Goal: Information Seeking & Learning: Learn about a topic

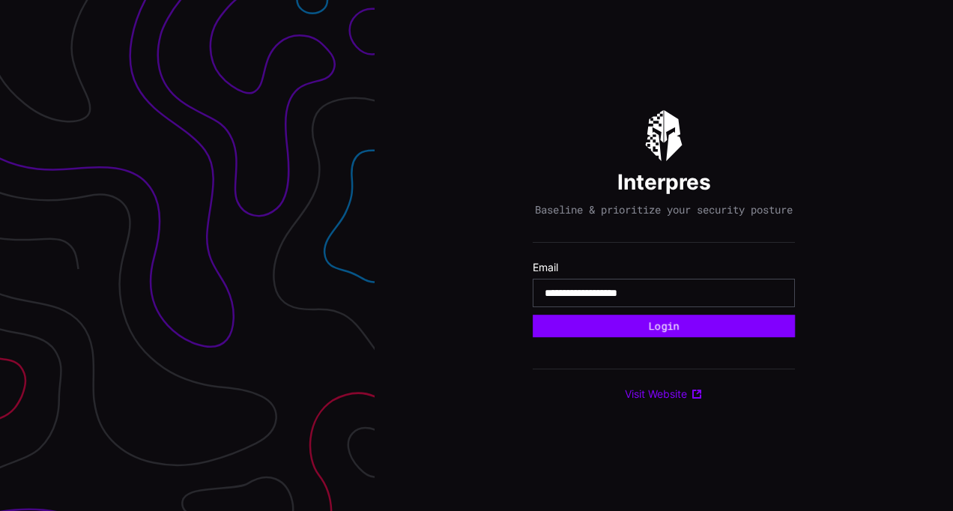
type input "**********"
click at [532, 315] on button "Login" at bounding box center [663, 326] width 262 height 22
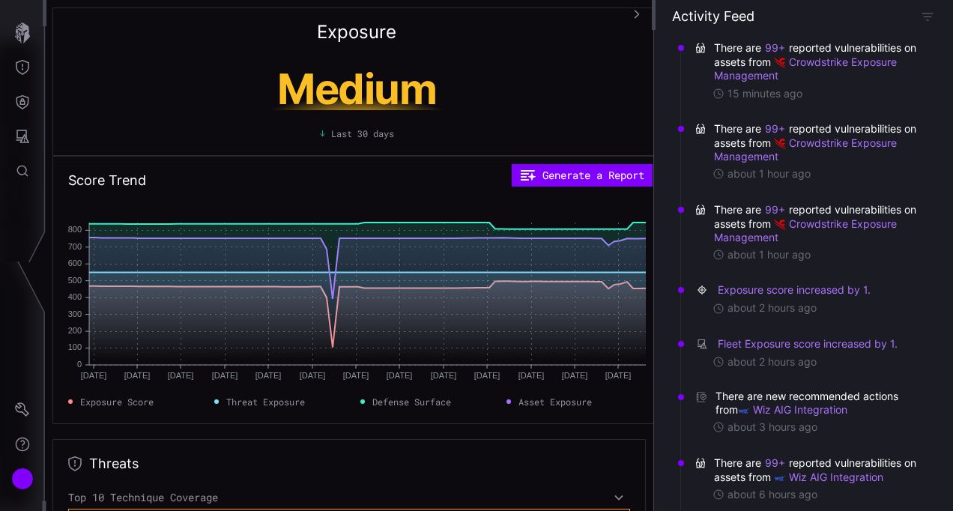
click at [130, 61] on div "Medium Last 30 days" at bounding box center [356, 99] width 577 height 81
click at [29, 23] on icon "button" at bounding box center [22, 32] width 21 height 21
click at [106, 37] on div "Exposure Medium Last 30 days" at bounding box center [356, 81] width 608 height 148
click at [212, 55] on div "Exposure Medium Last 30 days" at bounding box center [356, 81] width 608 height 148
click at [21, 63] on icon "Threat Exposure" at bounding box center [22, 67] width 15 height 15
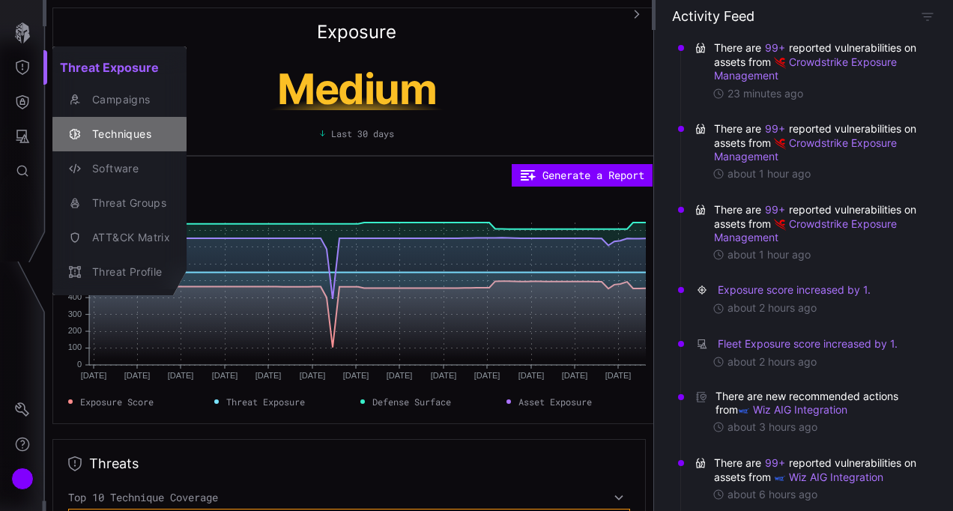
click at [124, 127] on div "Techniques" at bounding box center [127, 134] width 85 height 19
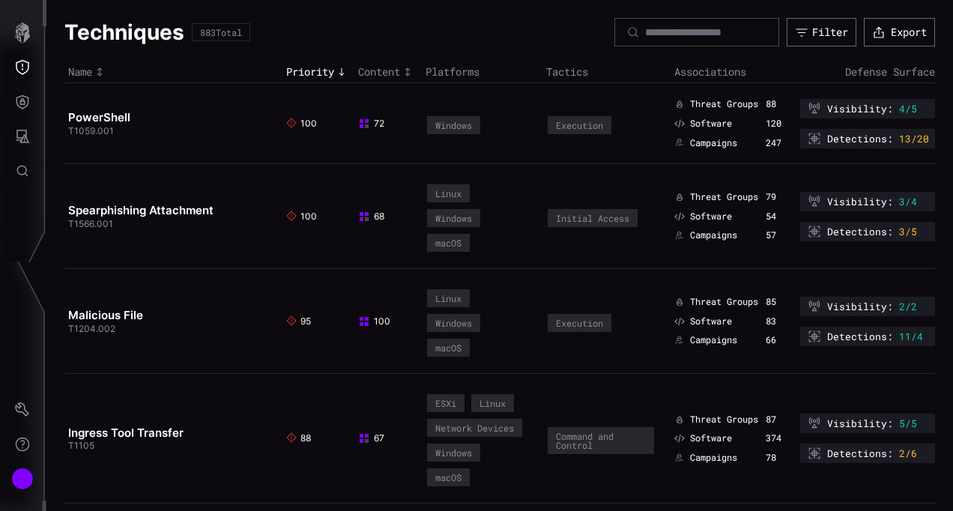
click at [157, 207] on link "Spearphishing Attachment" at bounding box center [140, 210] width 145 height 14
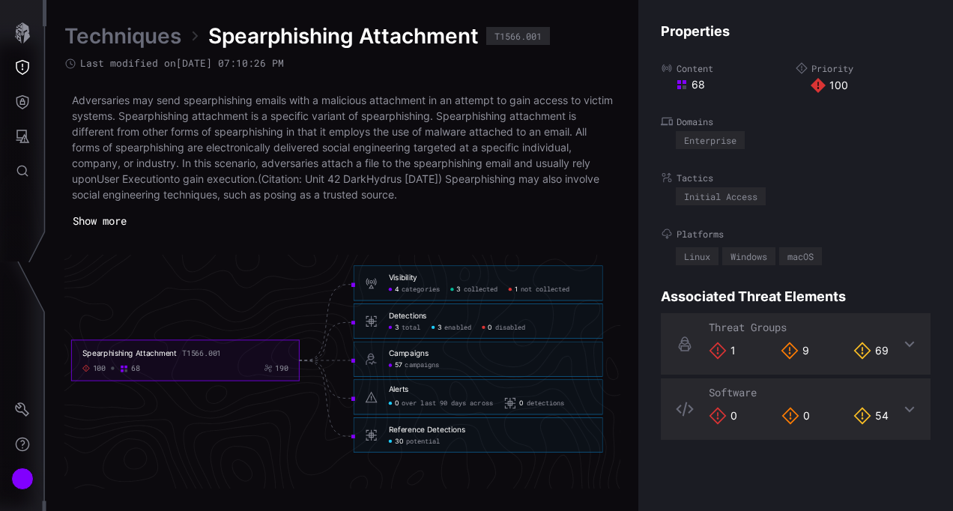
scroll to position [3264, 851]
click at [307, 372] on icon "Spearphishing Attachment T1566.001 100 68 190 Visibility 4 categories 3 collect…" at bounding box center [337, 361] width 2247 height 6740
click at [529, 241] on div "Techniques Spearphishing Attachment T1566.001 Last modified on [DATE] 07:10:26 …" at bounding box center [342, 255] width 556 height 466
click at [119, 32] on link "Techniques" at bounding box center [122, 35] width 117 height 27
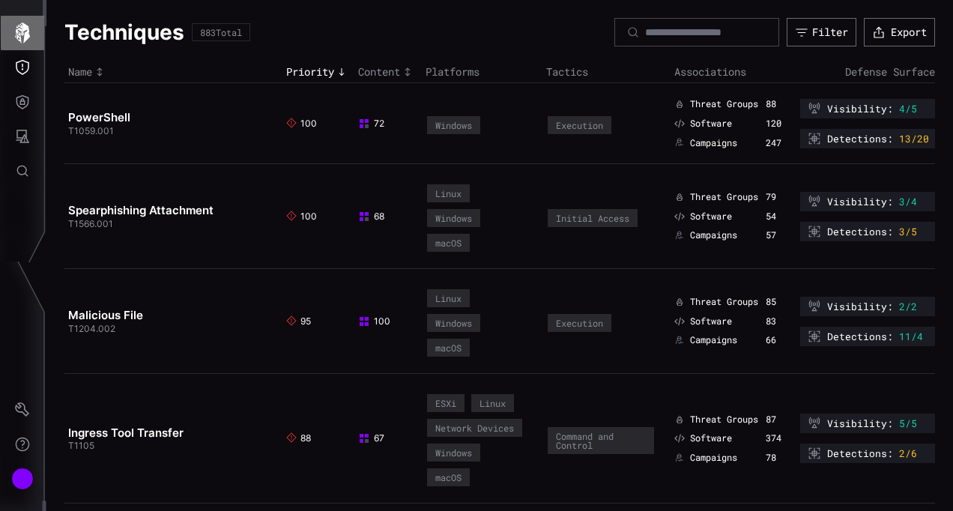
click at [23, 27] on icon "button" at bounding box center [22, 32] width 15 height 21
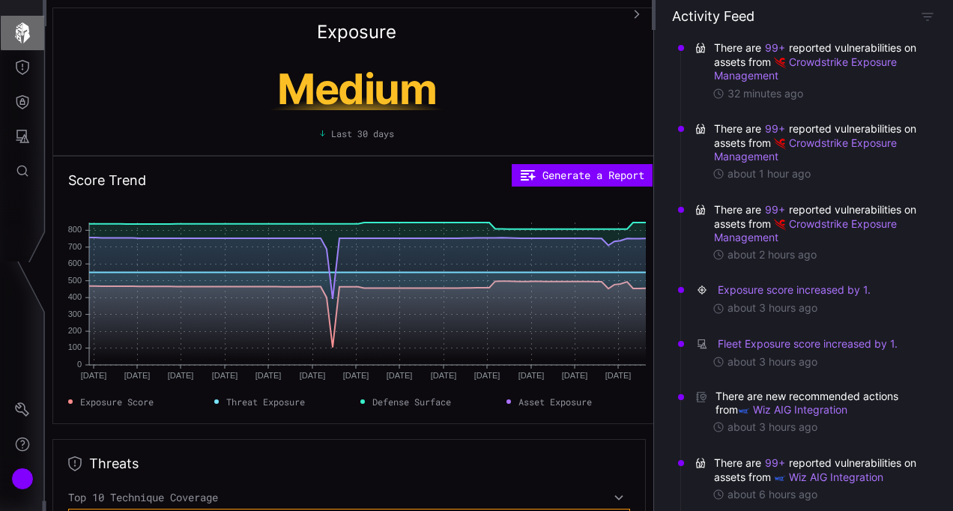
click at [26, 25] on icon "button" at bounding box center [22, 32] width 15 height 21
drag, startPoint x: 21, startPoint y: 38, endPoint x: 88, endPoint y: 16, distance: 70.1
click at [88, 16] on div "Exposure Medium Last 30 days" at bounding box center [356, 81] width 608 height 148
click at [30, 28] on icon "button" at bounding box center [22, 32] width 21 height 21
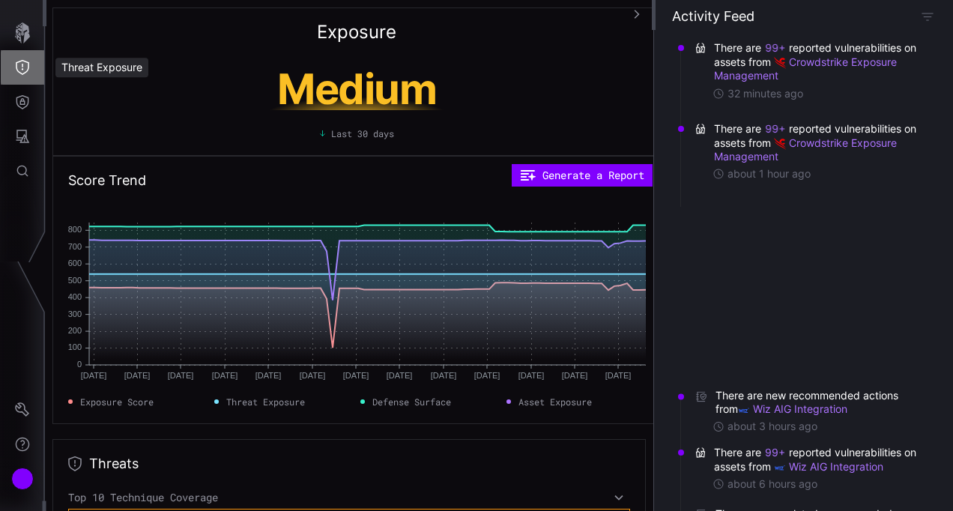
click at [24, 69] on icon "Threat Exposure" at bounding box center [22, 67] width 15 height 15
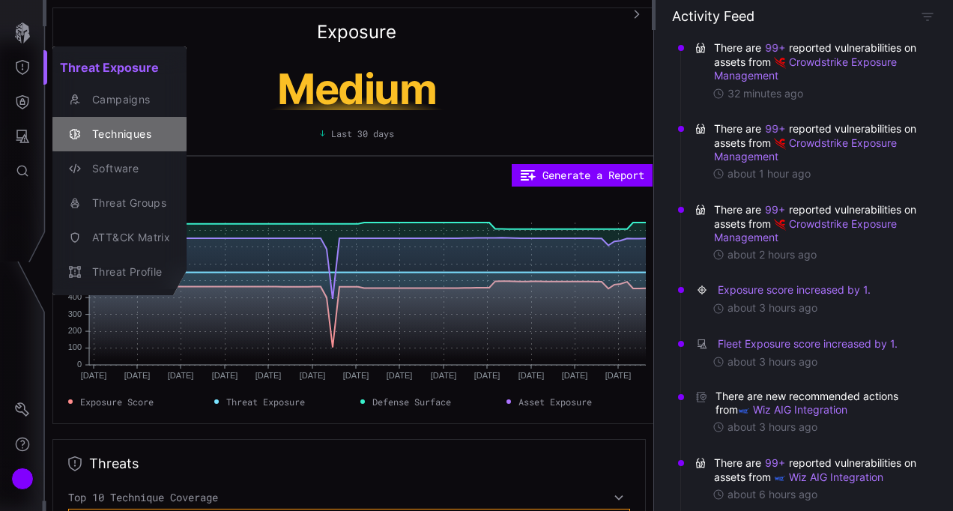
click at [120, 131] on div "Techniques" at bounding box center [127, 134] width 85 height 19
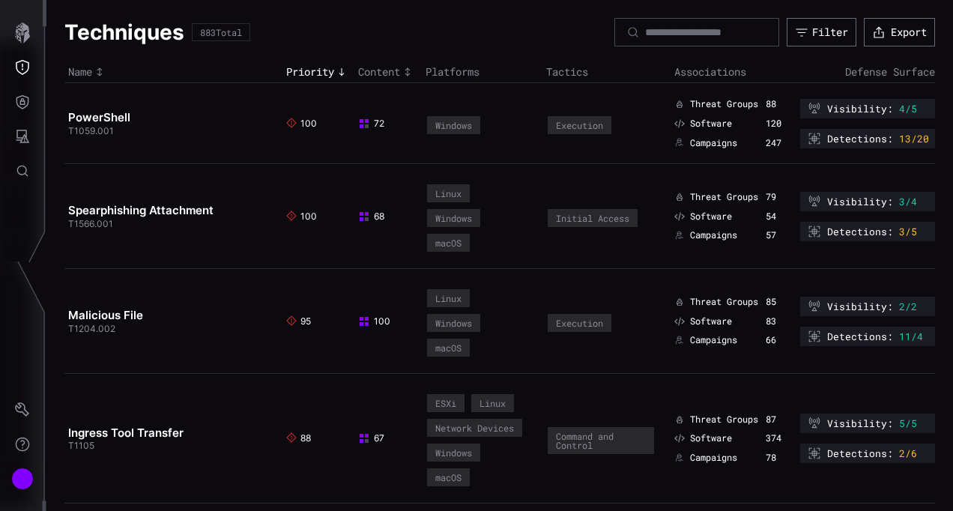
scroll to position [4, 0]
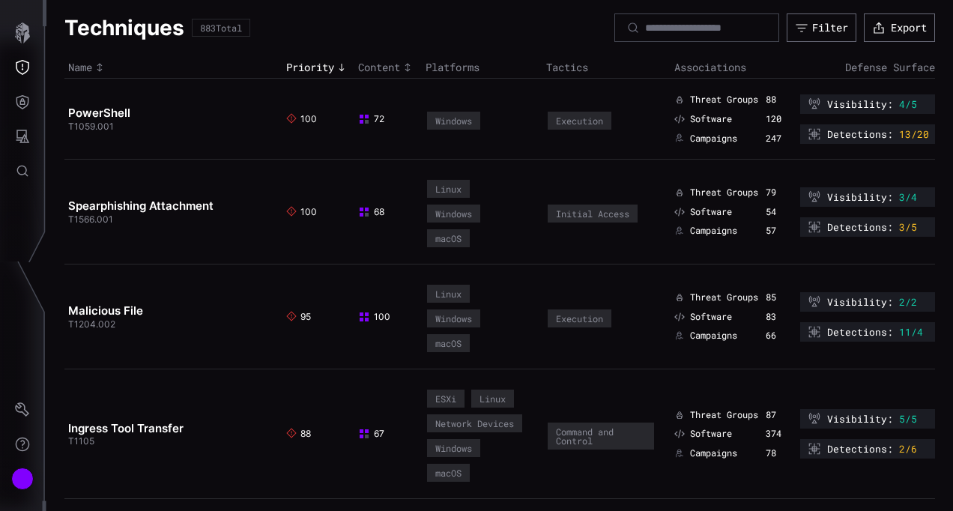
click at [100, 106] on h2 "PowerShell" at bounding box center [167, 113] width 199 height 15
click at [112, 112] on link "PowerShell" at bounding box center [99, 113] width 62 height 14
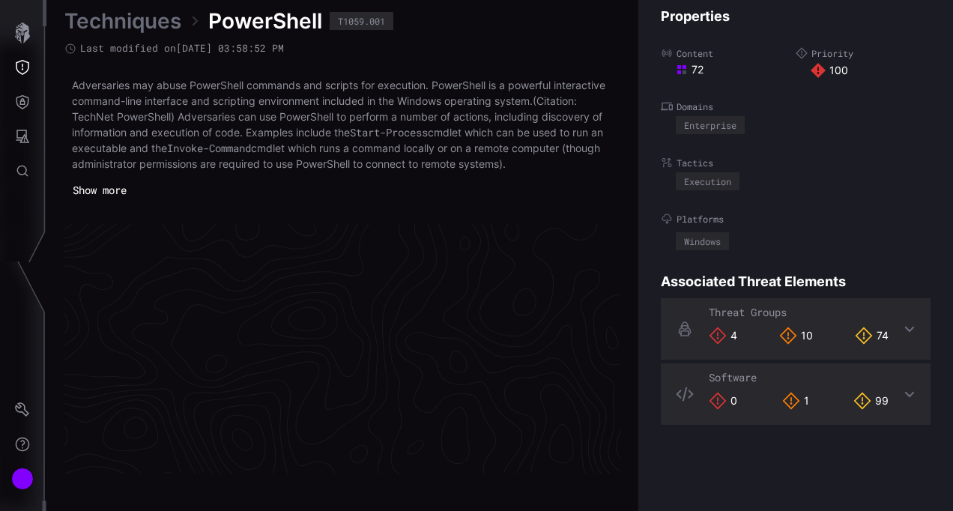
scroll to position [3251, 851]
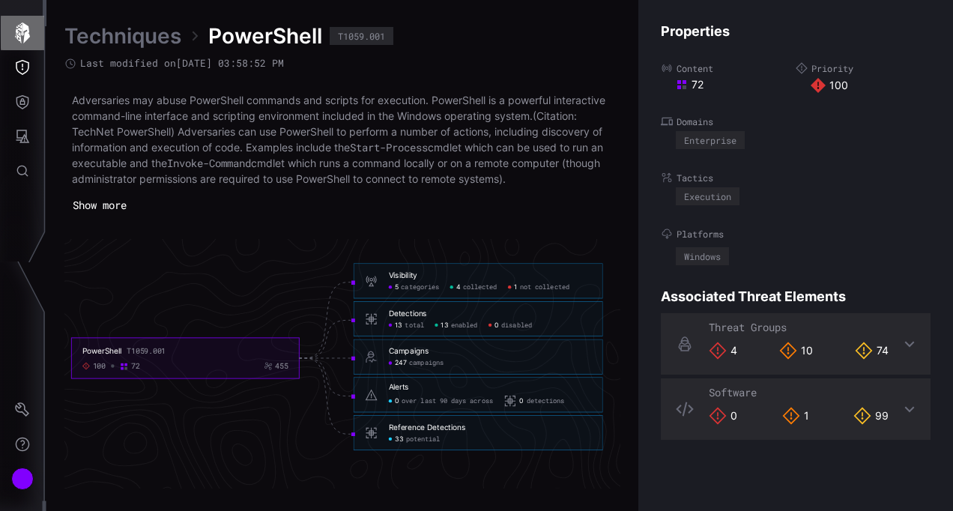
click at [19, 31] on icon "button" at bounding box center [22, 32] width 21 height 21
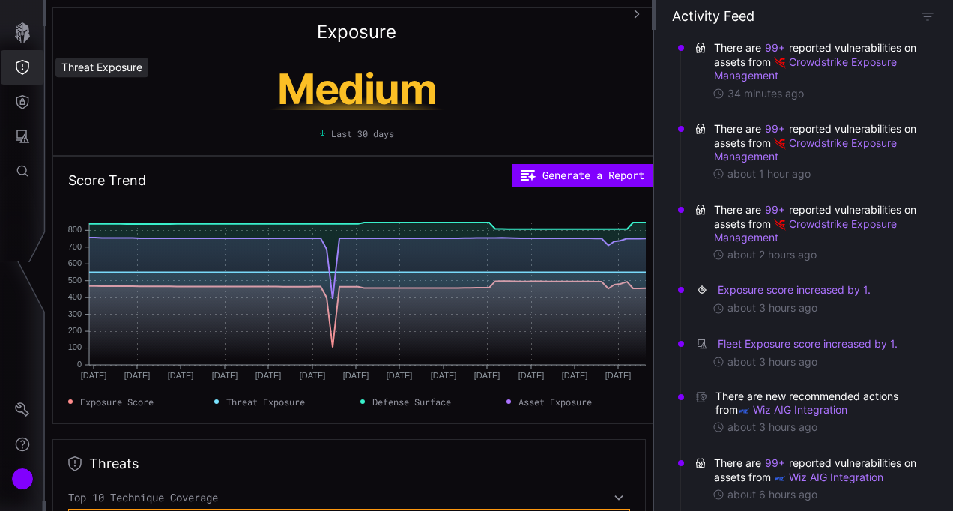
click at [21, 66] on icon "Threat Exposure" at bounding box center [22, 67] width 15 height 15
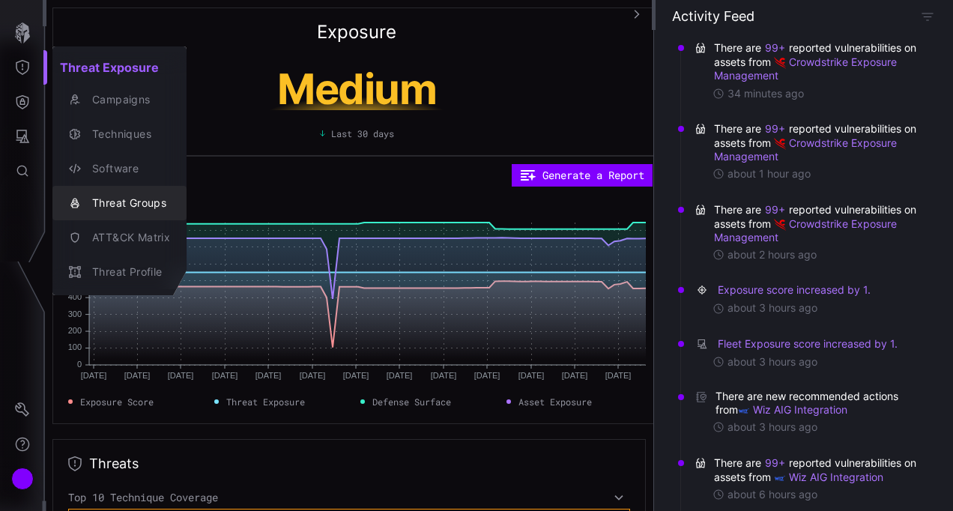
click at [151, 196] on div "Threat Groups" at bounding box center [127, 203] width 85 height 19
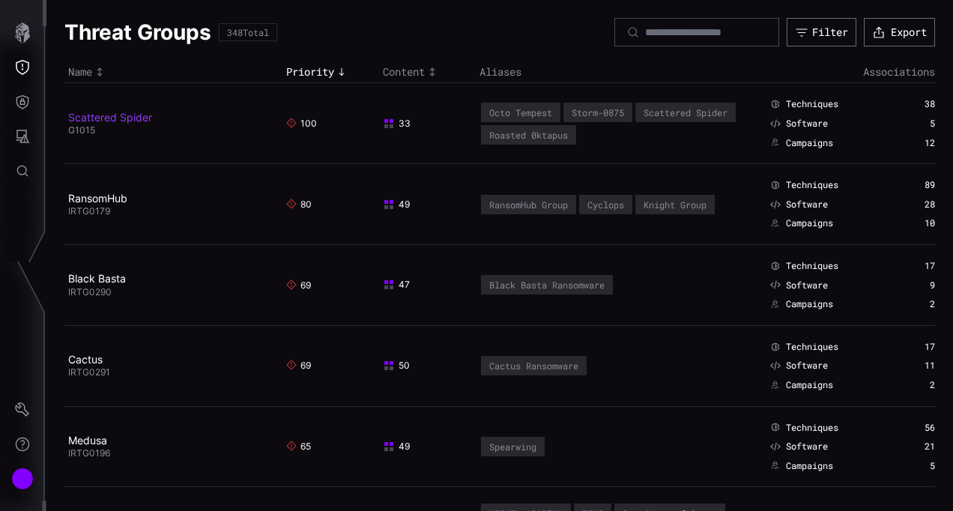
click at [137, 117] on link "Scattered Spider" at bounding box center [110, 117] width 84 height 13
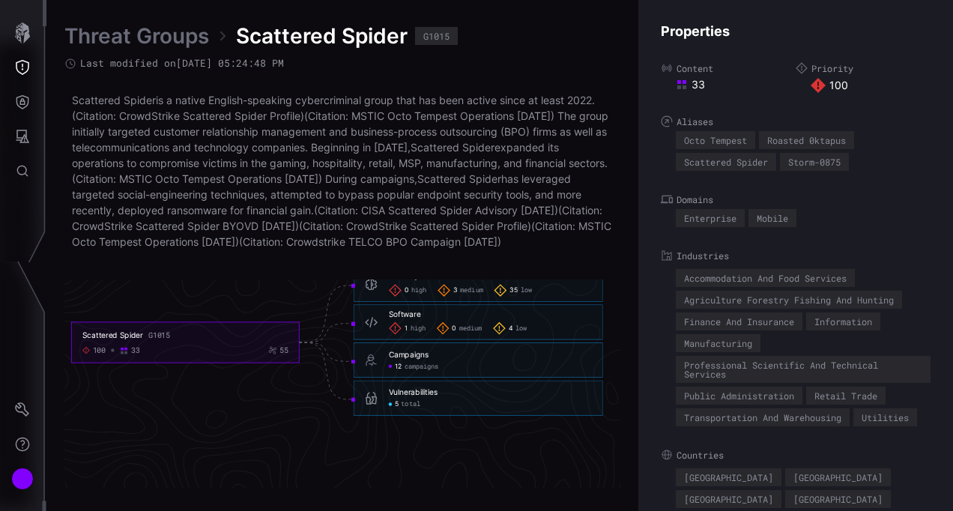
scroll to position [3289, 851]
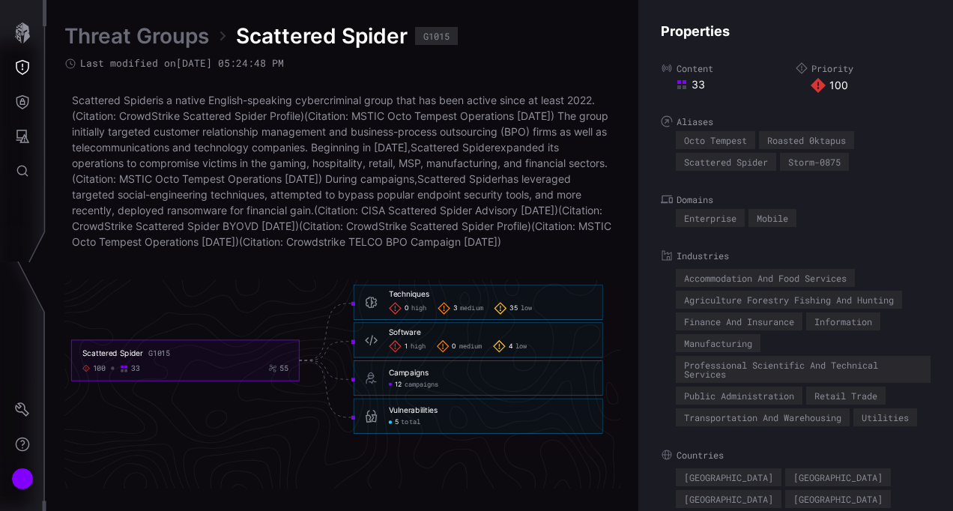
click at [520, 39] on div "Threat Groups Scattered Spider G1015" at bounding box center [342, 35] width 556 height 27
click at [27, 64] on icon "Threat Exposure" at bounding box center [22, 67] width 15 height 15
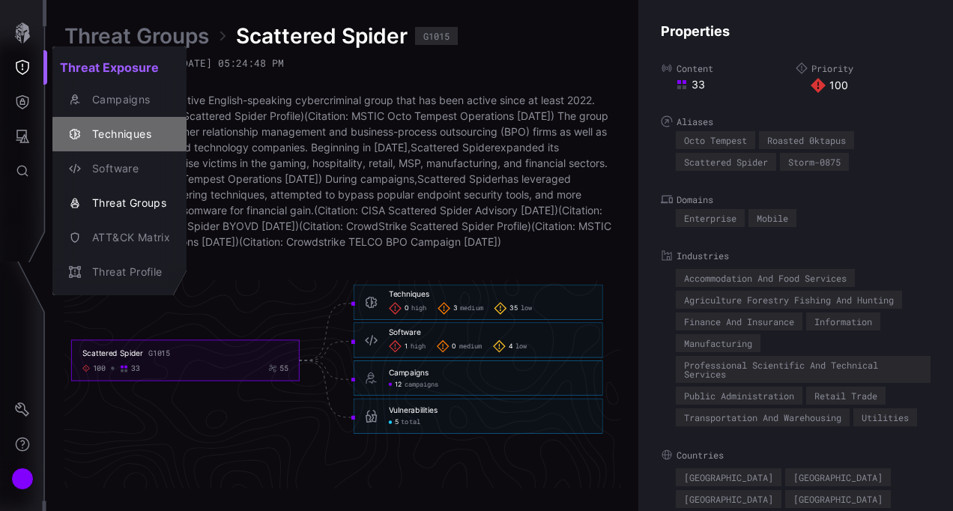
click at [117, 133] on div "Techniques" at bounding box center [127, 134] width 85 height 19
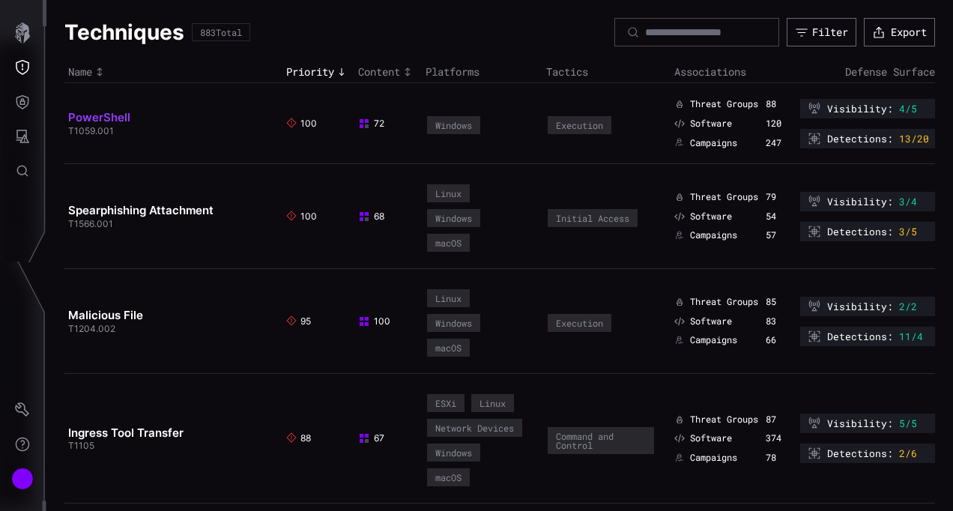
click at [100, 115] on link "PowerShell" at bounding box center [99, 117] width 62 height 14
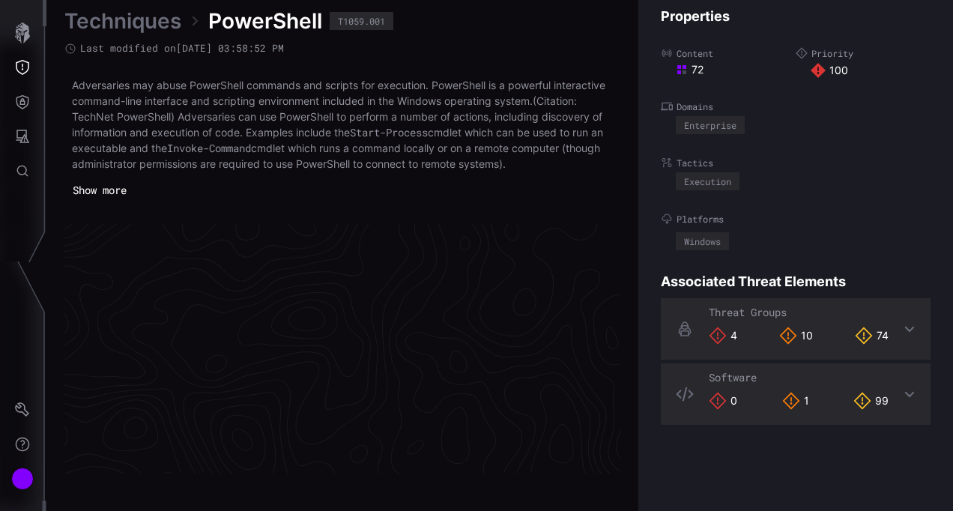
scroll to position [3251, 851]
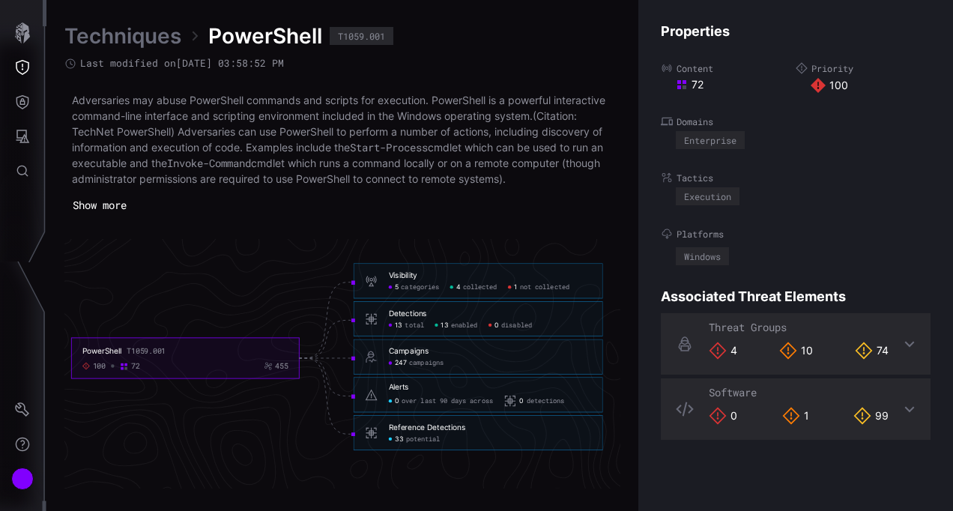
click at [460, 326] on span "enabled" at bounding box center [464, 325] width 26 height 8
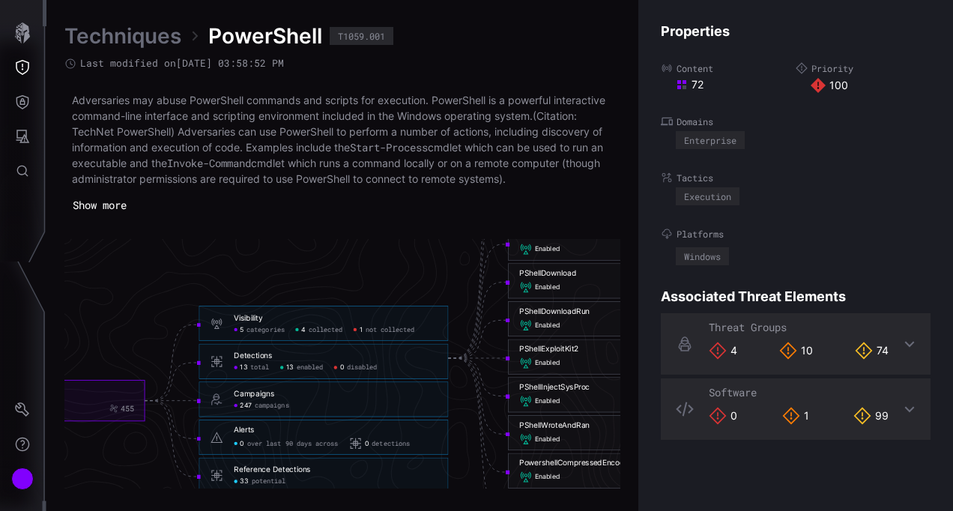
drag, startPoint x: 434, startPoint y: 279, endPoint x: 294, endPoint y: 333, distance: 150.3
click at [294, 333] on icon "PowerShell T1059.001 100 72 455 Visibility 5 categories 4 collected 1 not colle…" at bounding box center [337, 358] width 2247 height 6740
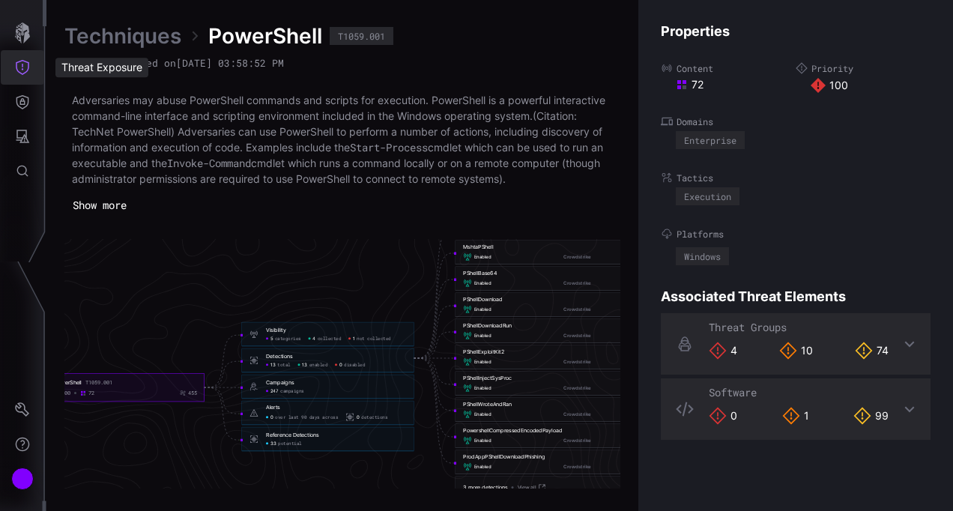
click at [21, 75] on button "Threat Exposure" at bounding box center [22, 67] width 43 height 34
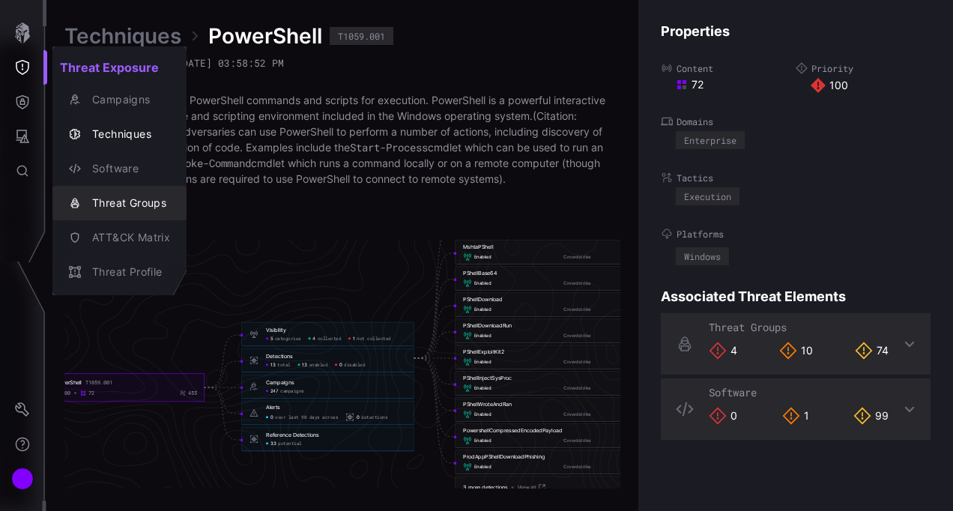
click at [146, 211] on div "Threat Groups" at bounding box center [127, 203] width 85 height 19
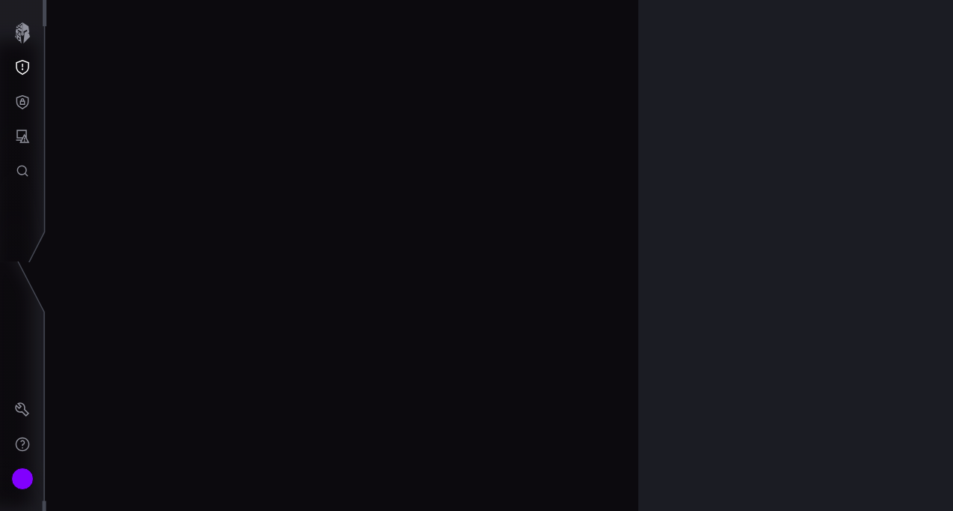
scroll to position [3252, 851]
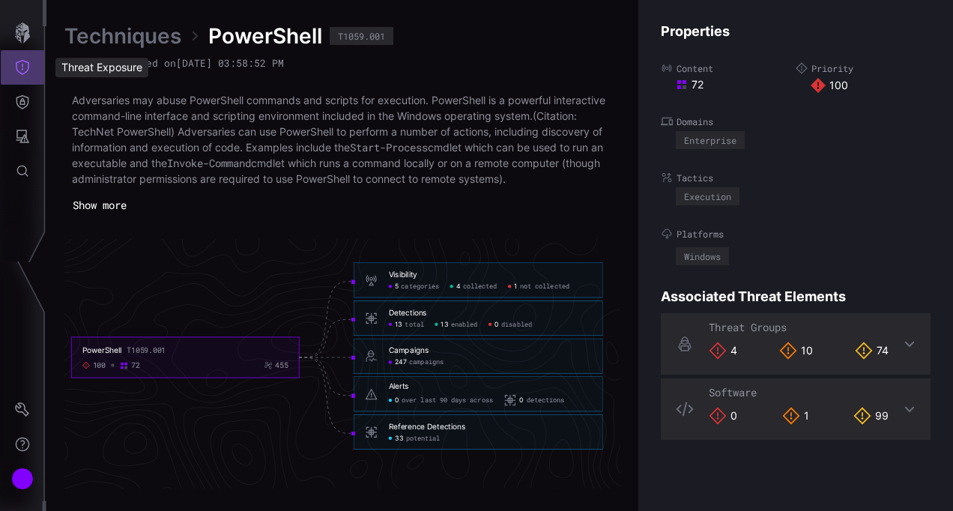
click at [28, 57] on button "Threat Exposure" at bounding box center [22, 67] width 43 height 34
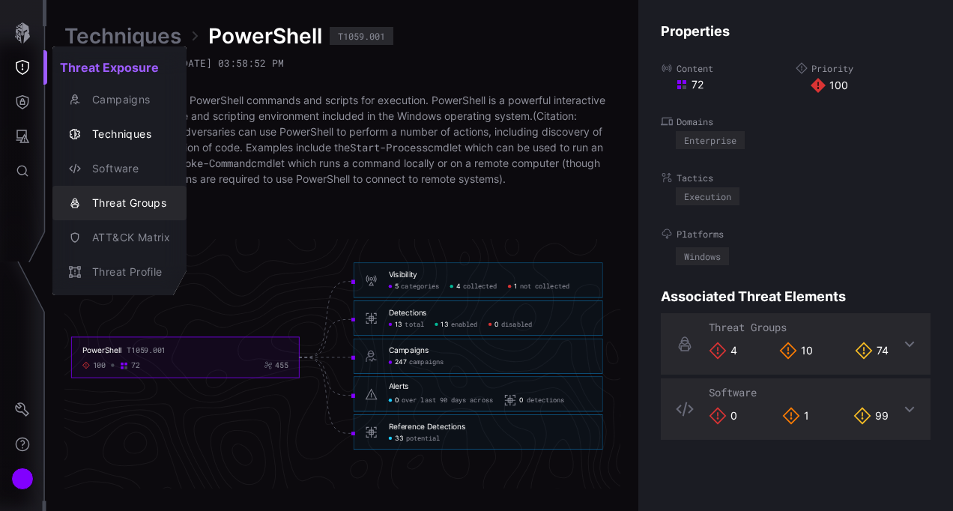
click at [139, 207] on div "Threat Groups" at bounding box center [127, 203] width 85 height 19
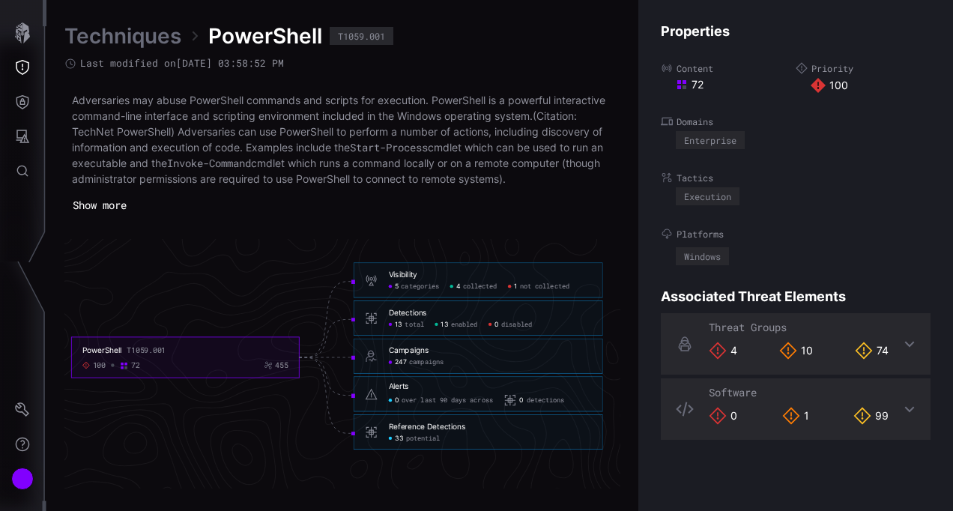
click at [719, 350] on icon at bounding box center [717, 351] width 18 height 18
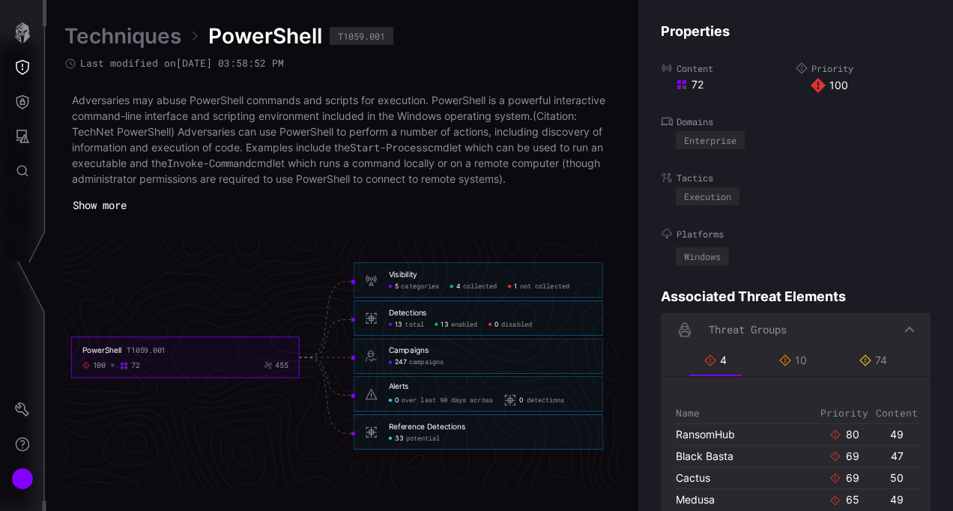
scroll to position [92, 0]
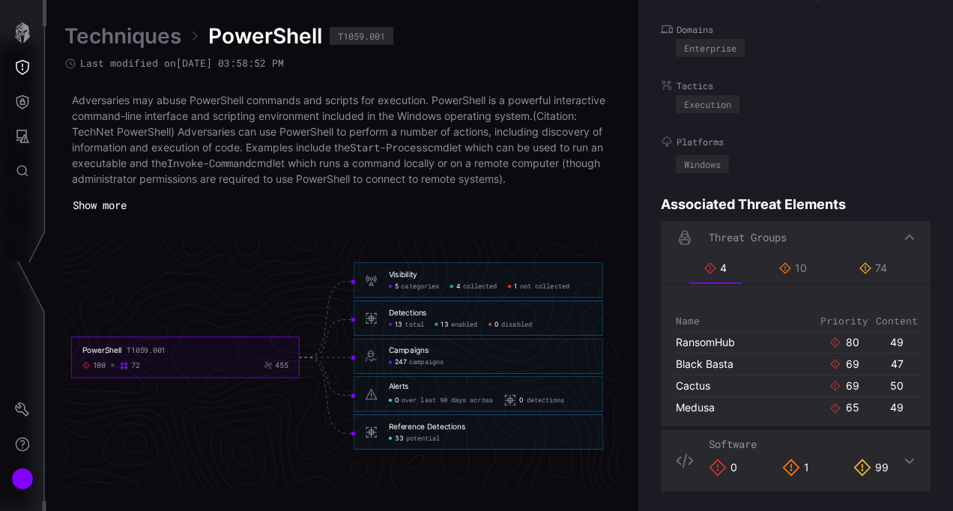
click at [903, 232] on icon at bounding box center [909, 237] width 12 height 12
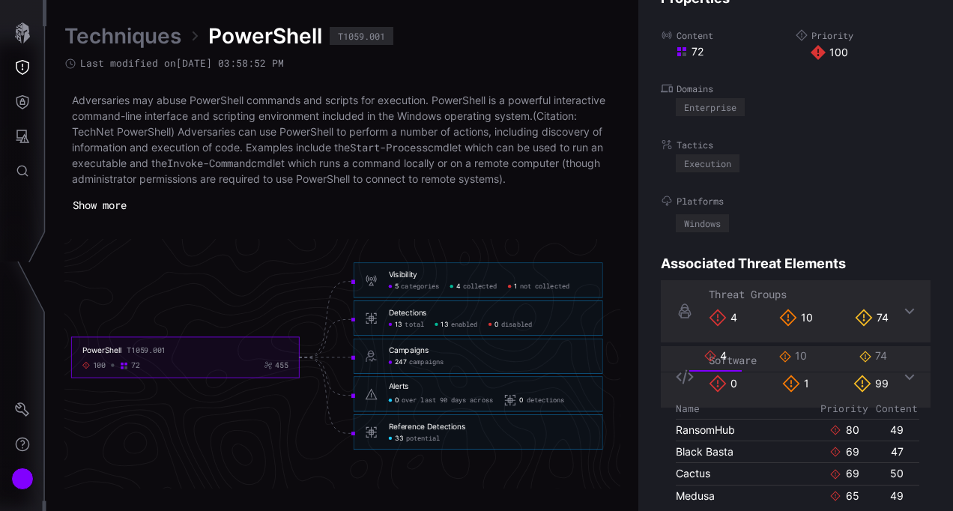
scroll to position [0, 0]
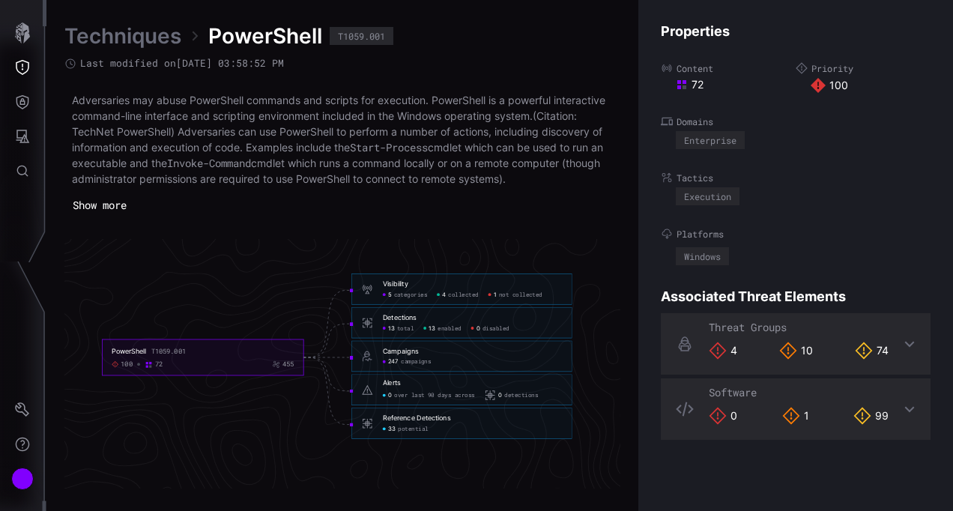
click at [411, 227] on div "Techniques PowerShell T1059.001 Last modified on 04/15/25 03:58:52 PM Adversari…" at bounding box center [342, 255] width 556 height 466
click at [34, 63] on button "Threat Exposure" at bounding box center [22, 67] width 43 height 34
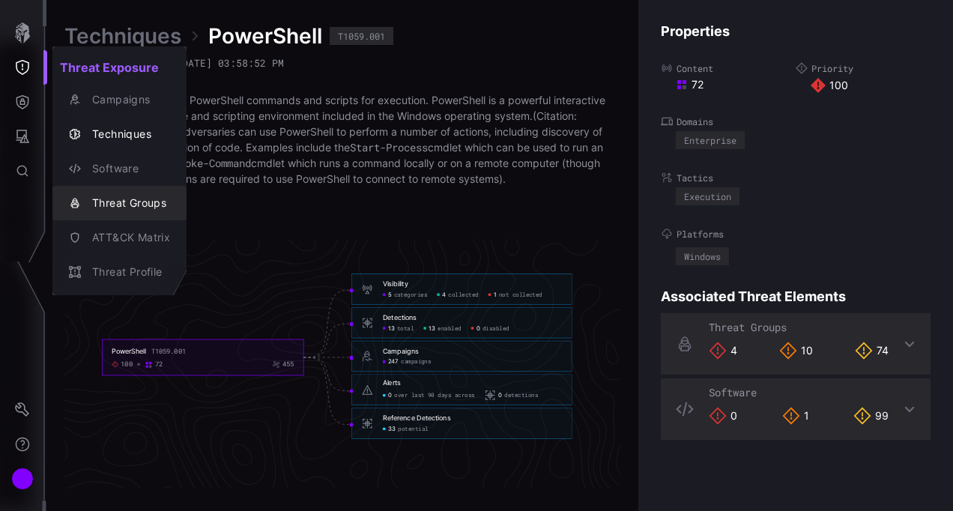
click at [161, 192] on div "Threat Groups" at bounding box center [119, 202] width 122 height 21
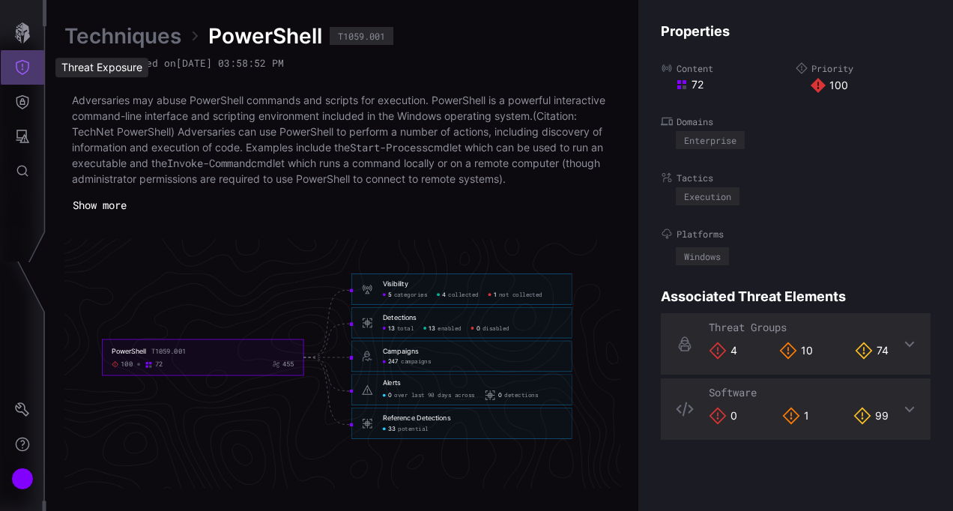
click at [13, 60] on button "Threat Exposure" at bounding box center [22, 67] width 43 height 34
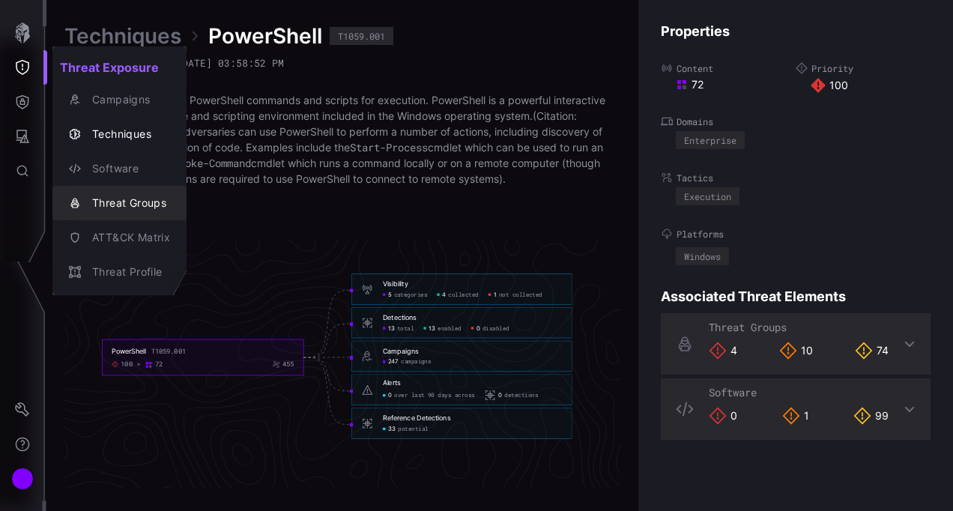
click at [124, 187] on button "Threat Groups" at bounding box center [119, 203] width 134 height 34
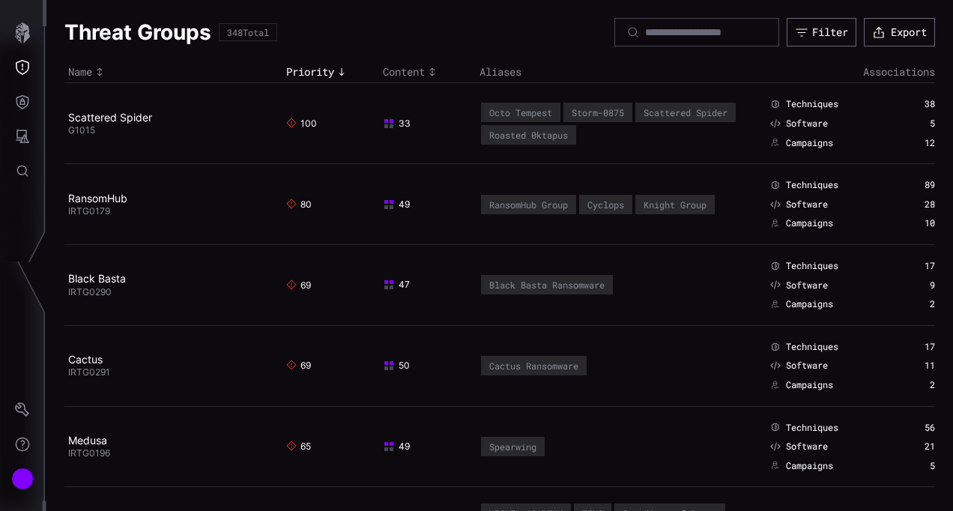
click at [331, 23] on div "Threat Groups 348 Total Filter Export" at bounding box center [499, 32] width 870 height 28
click at [16, 131] on icon "Attack Surface" at bounding box center [22, 136] width 13 height 13
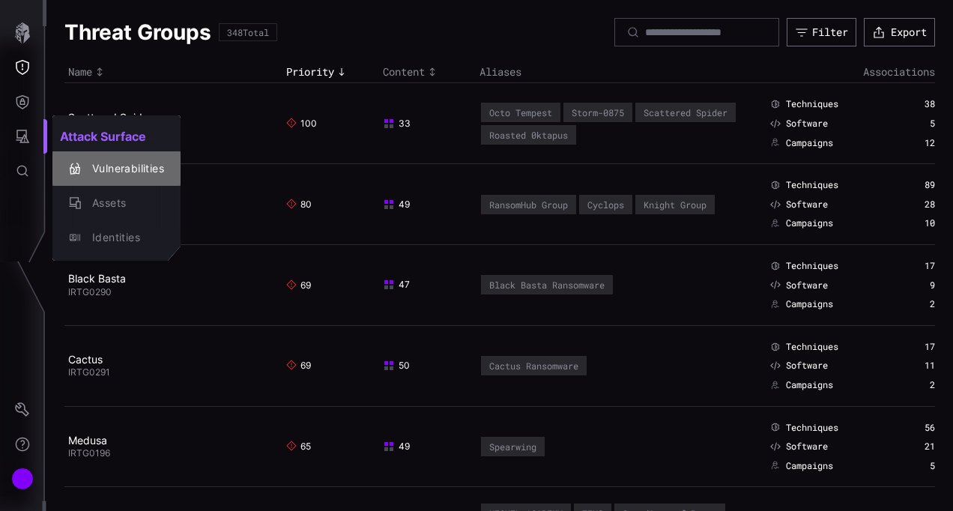
click at [98, 160] on div "Vulnerabilities" at bounding box center [124, 169] width 79 height 19
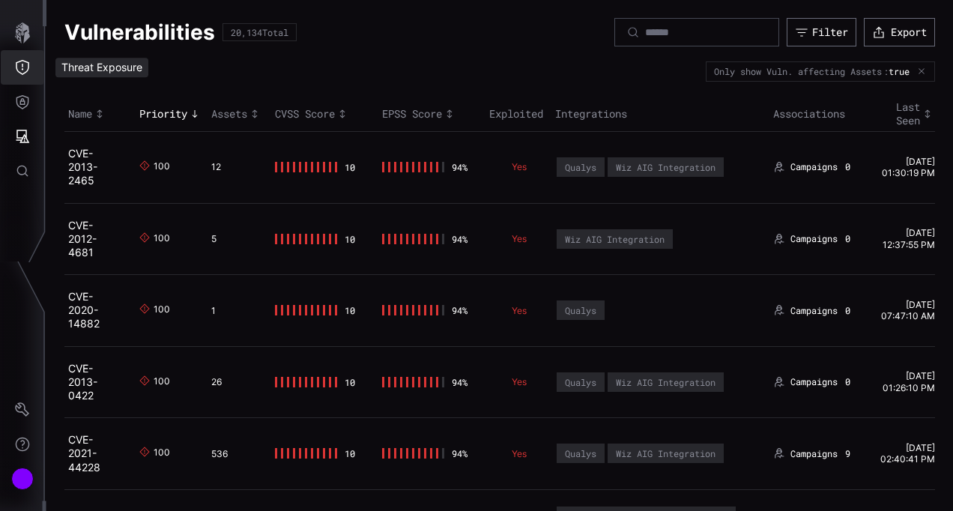
click at [21, 72] on icon "Threat Exposure" at bounding box center [22, 67] width 15 height 15
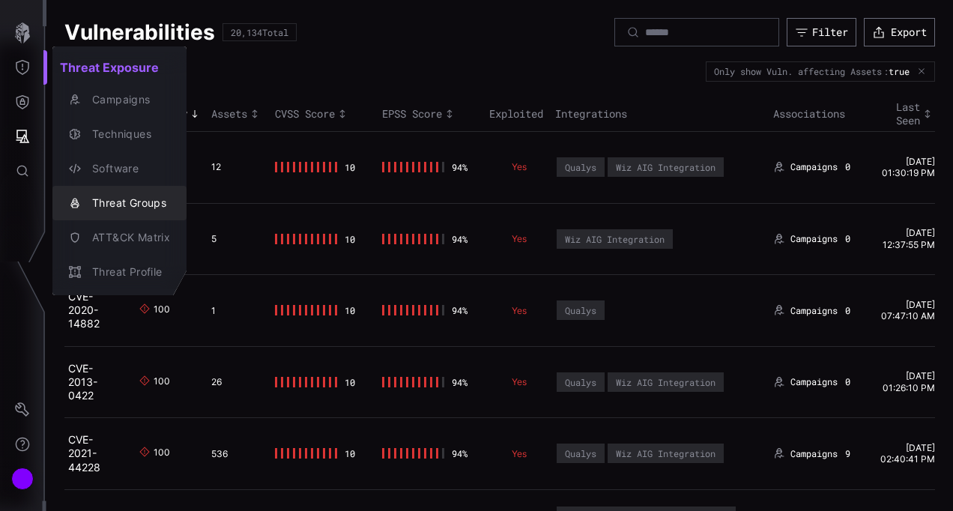
click at [148, 194] on div "Threat Groups" at bounding box center [127, 203] width 85 height 19
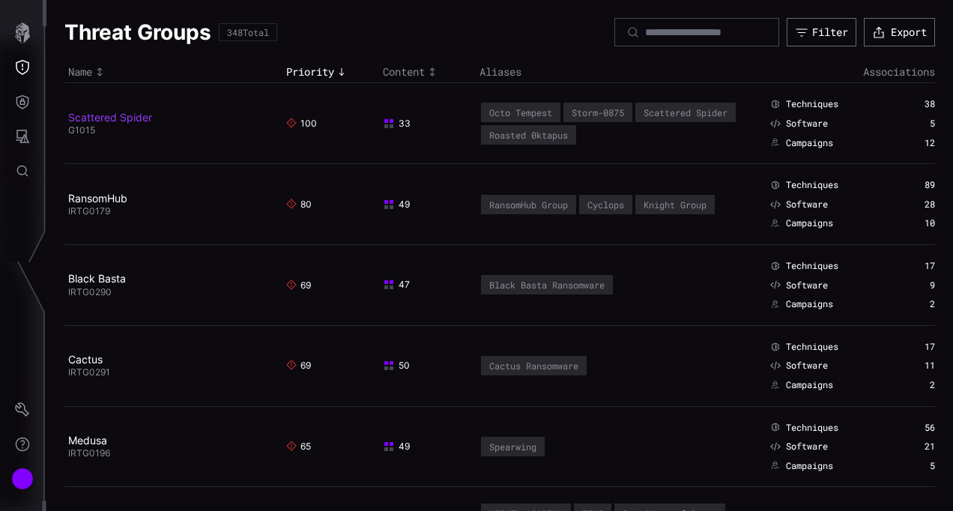
click at [115, 114] on link "Scattered Spider" at bounding box center [110, 117] width 84 height 13
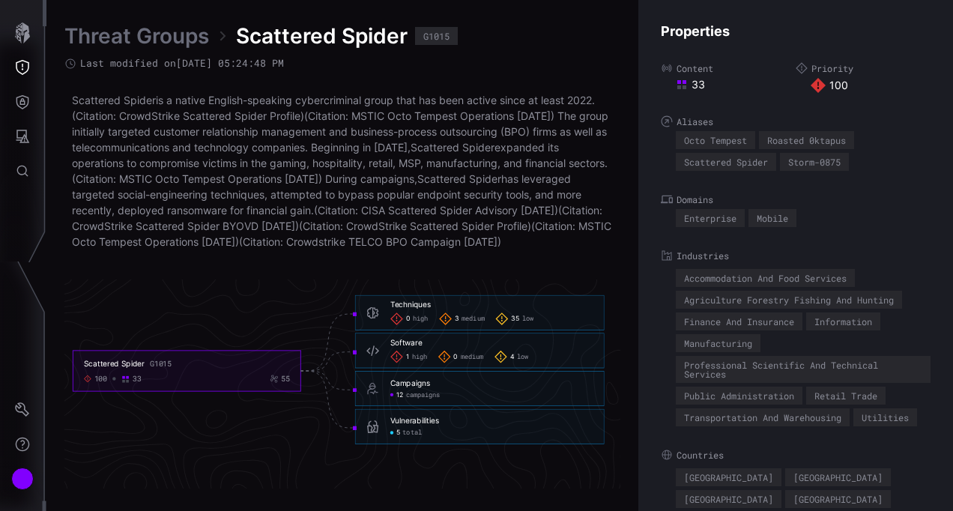
scroll to position [3280, 849]
click at [25, 32] on icon "button" at bounding box center [22, 32] width 15 height 21
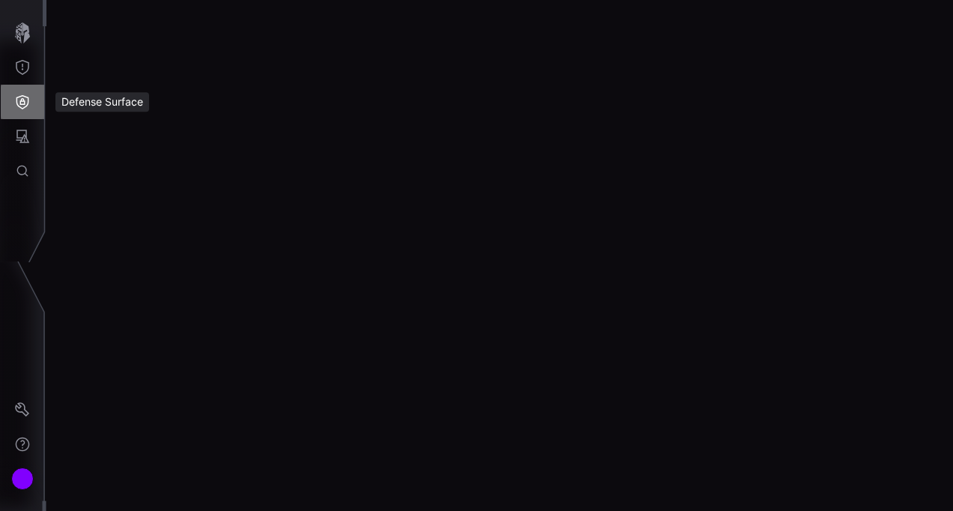
click at [24, 96] on icon "Defense Surface" at bounding box center [22, 102] width 13 height 14
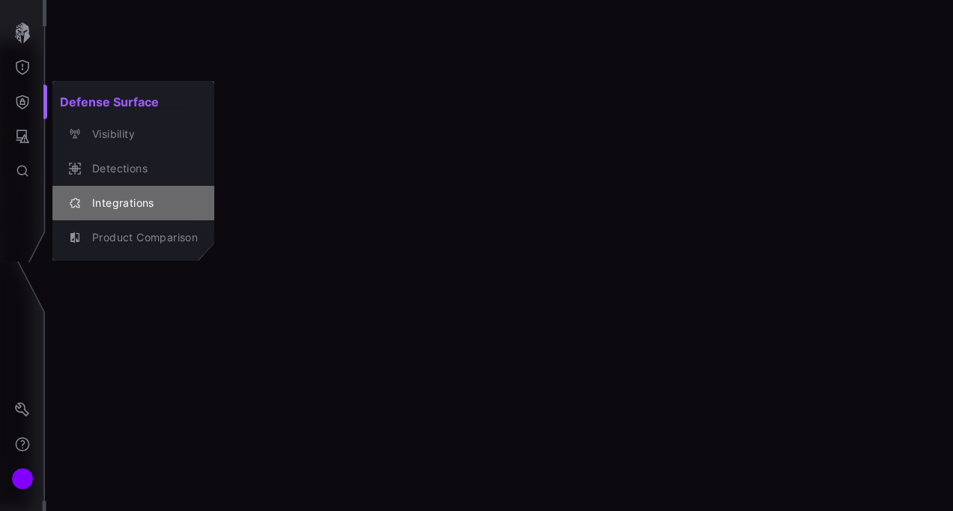
click at [128, 196] on div "Integrations" at bounding box center [141, 203] width 113 height 19
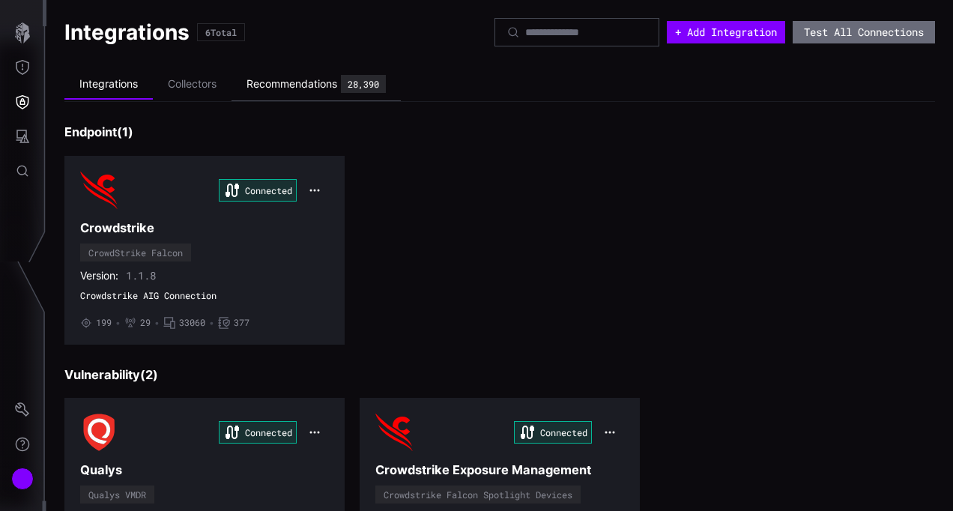
click at [277, 91] on div "Recommendations 28,390" at bounding box center [315, 84] width 139 height 18
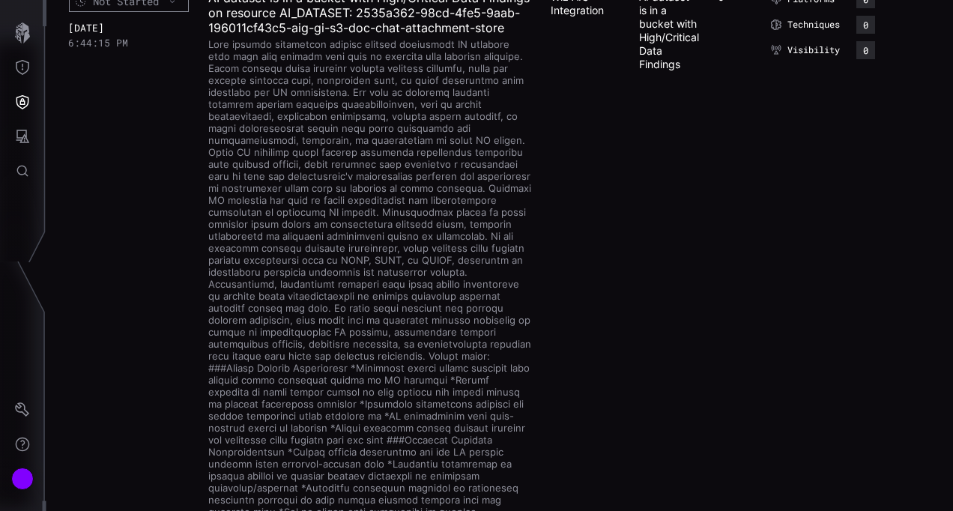
scroll to position [2184, 0]
click at [13, 43] on icon "button" at bounding box center [22, 32] width 21 height 21
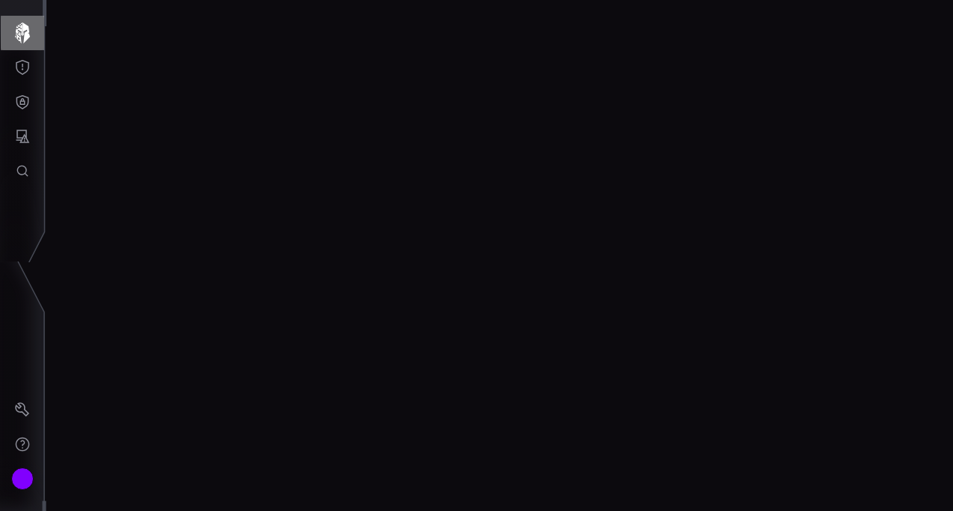
click at [28, 29] on icon "button" at bounding box center [22, 32] width 15 height 21
click at [16, 63] on icon "Threat Exposure" at bounding box center [22, 67] width 13 height 15
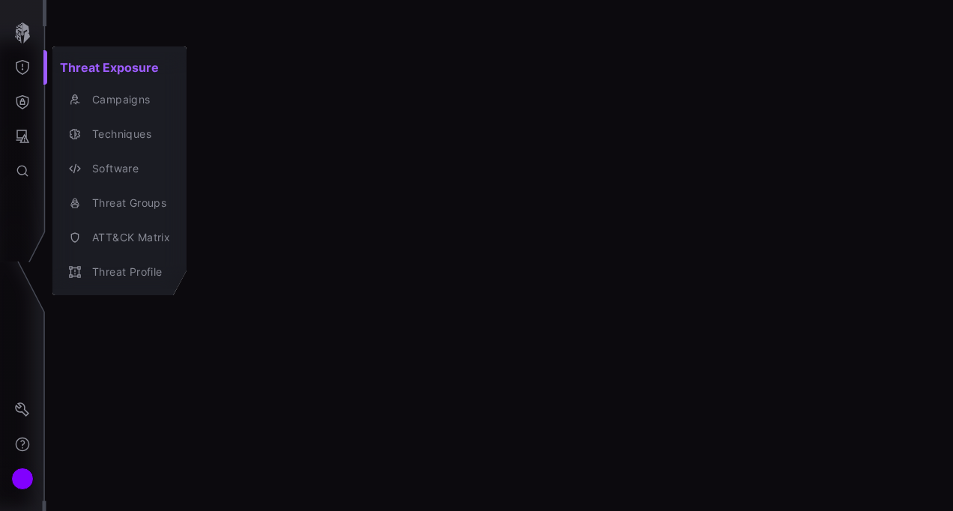
click at [250, 255] on div at bounding box center [476, 255] width 953 height 511
